Goal: Task Accomplishment & Management: Manage account settings

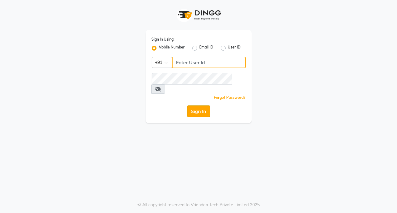
type input "8806066066"
click at [199, 105] on button "Sign In" at bounding box center [198, 111] width 23 height 12
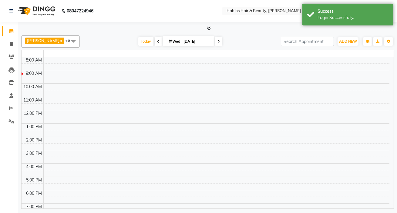
select select "en"
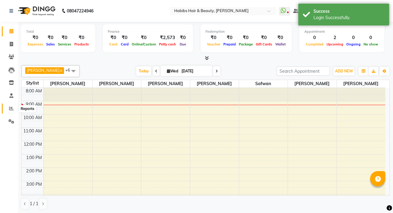
click at [9, 106] on span at bounding box center [11, 108] width 11 height 7
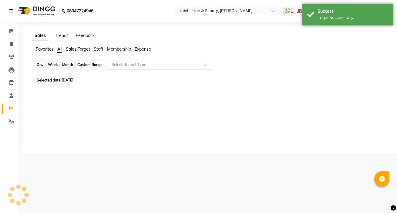
click at [43, 62] on div "Day" at bounding box center [40, 65] width 10 height 8
click at [42, 64] on div "Day" at bounding box center [40, 65] width 10 height 8
select select "9"
select select "2025"
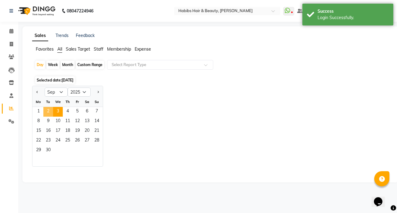
click at [52, 109] on span "2" at bounding box center [48, 112] width 10 height 10
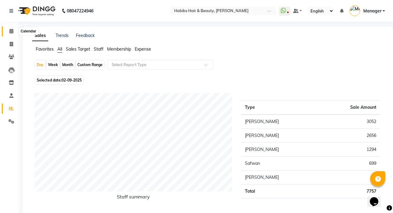
click at [14, 31] on span at bounding box center [11, 31] width 11 height 7
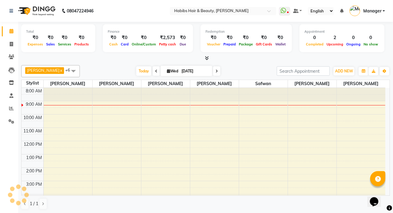
click at [152, 69] on span at bounding box center [155, 70] width 7 height 9
type input "02-09-2025"
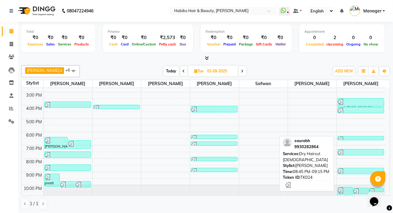
scroll to position [91, 0]
